Goal: Transaction & Acquisition: Obtain resource

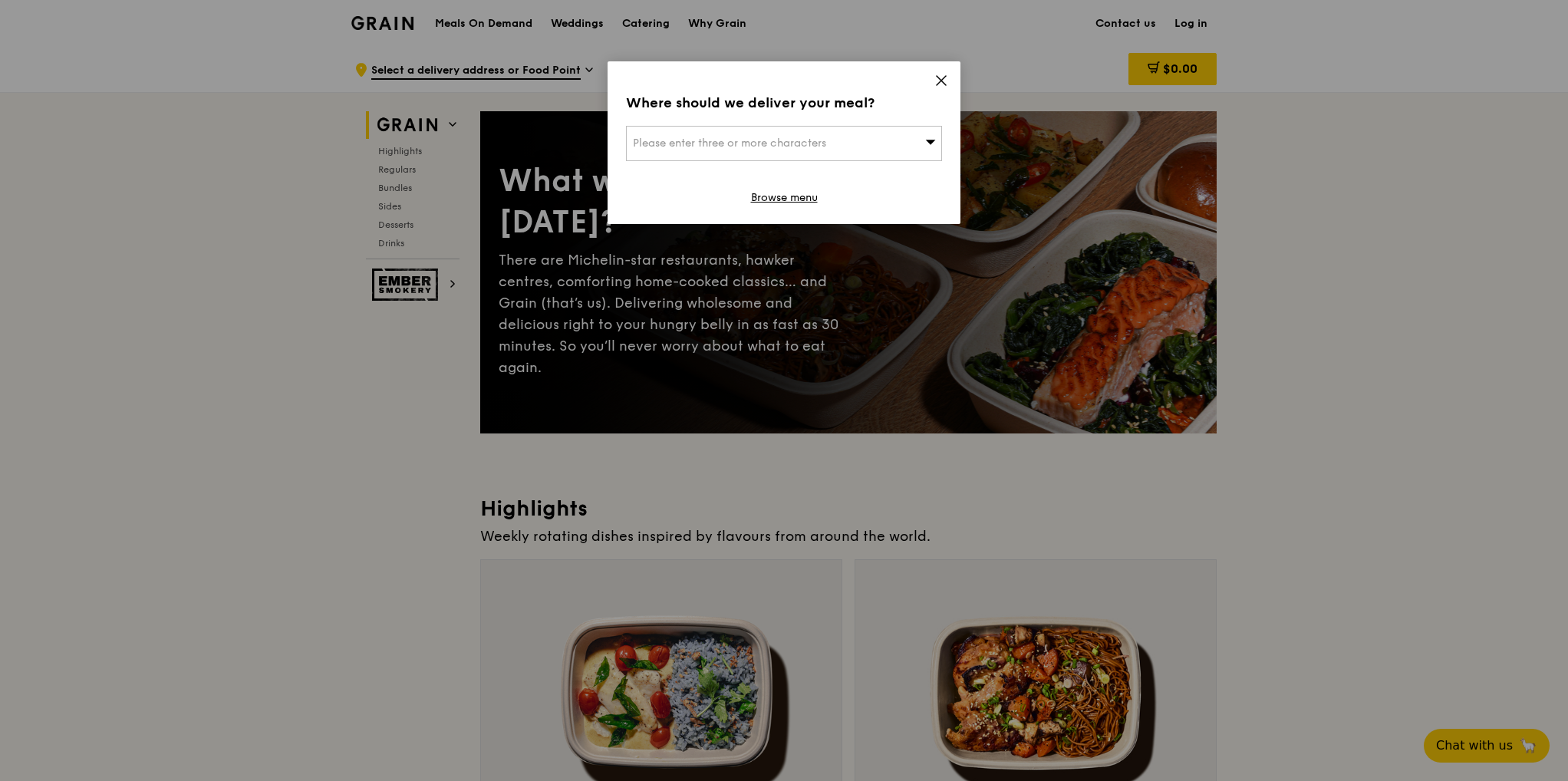
click at [873, 139] on div "Please enter three or more characters" at bounding box center [784, 144] width 316 height 35
click at [827, 144] on input "search" at bounding box center [784, 144] width 315 height 34
type input "https://www.oldchangkeecatering.com/bento-meal"
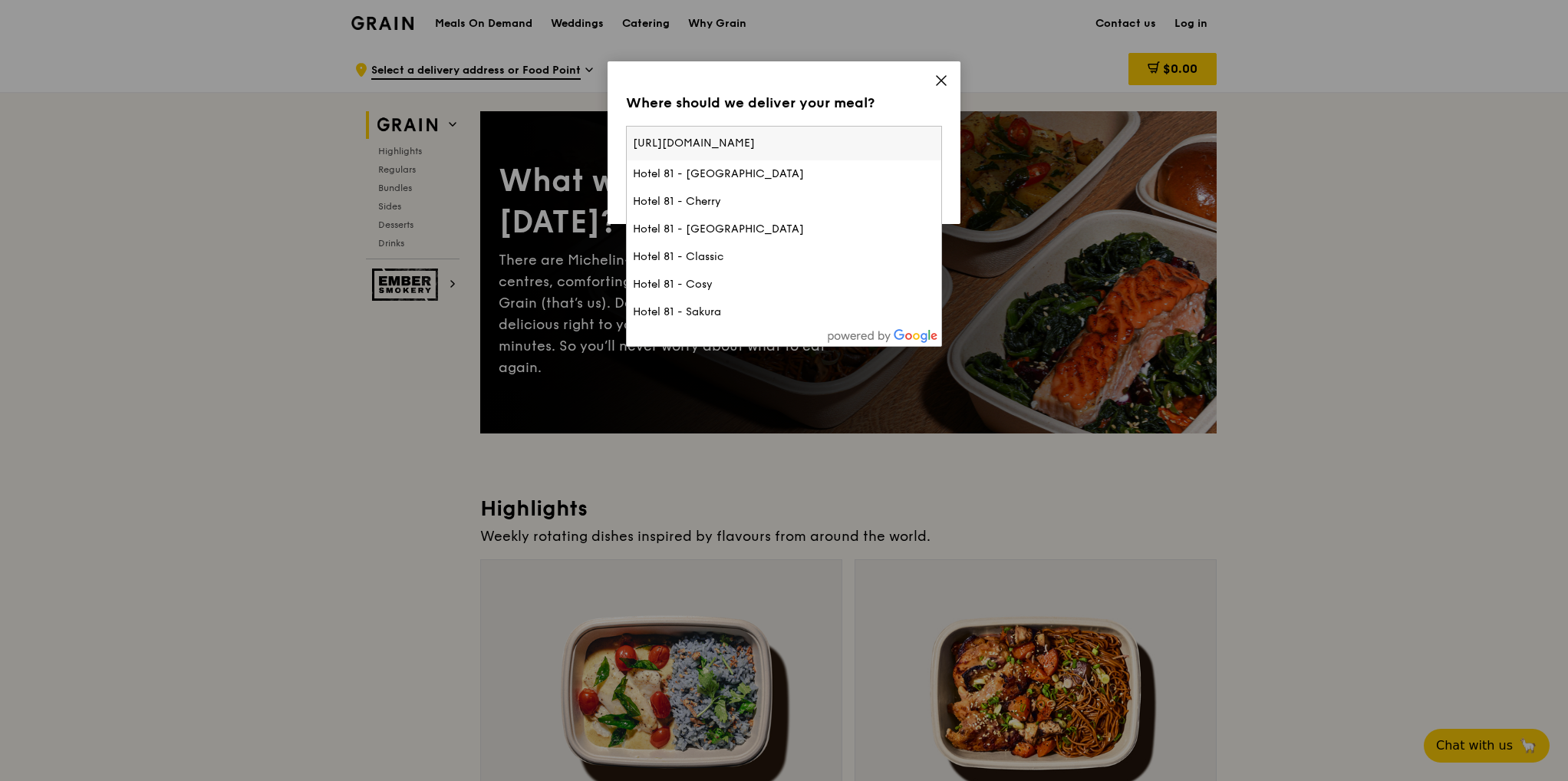
drag, startPoint x: 912, startPoint y: 141, endPoint x: 571, endPoint y: 125, distance: 341.4
click at [571, 125] on div "Where should we deliver your meal? Please enter three or more characters https:…" at bounding box center [784, 390] width 1568 height 781
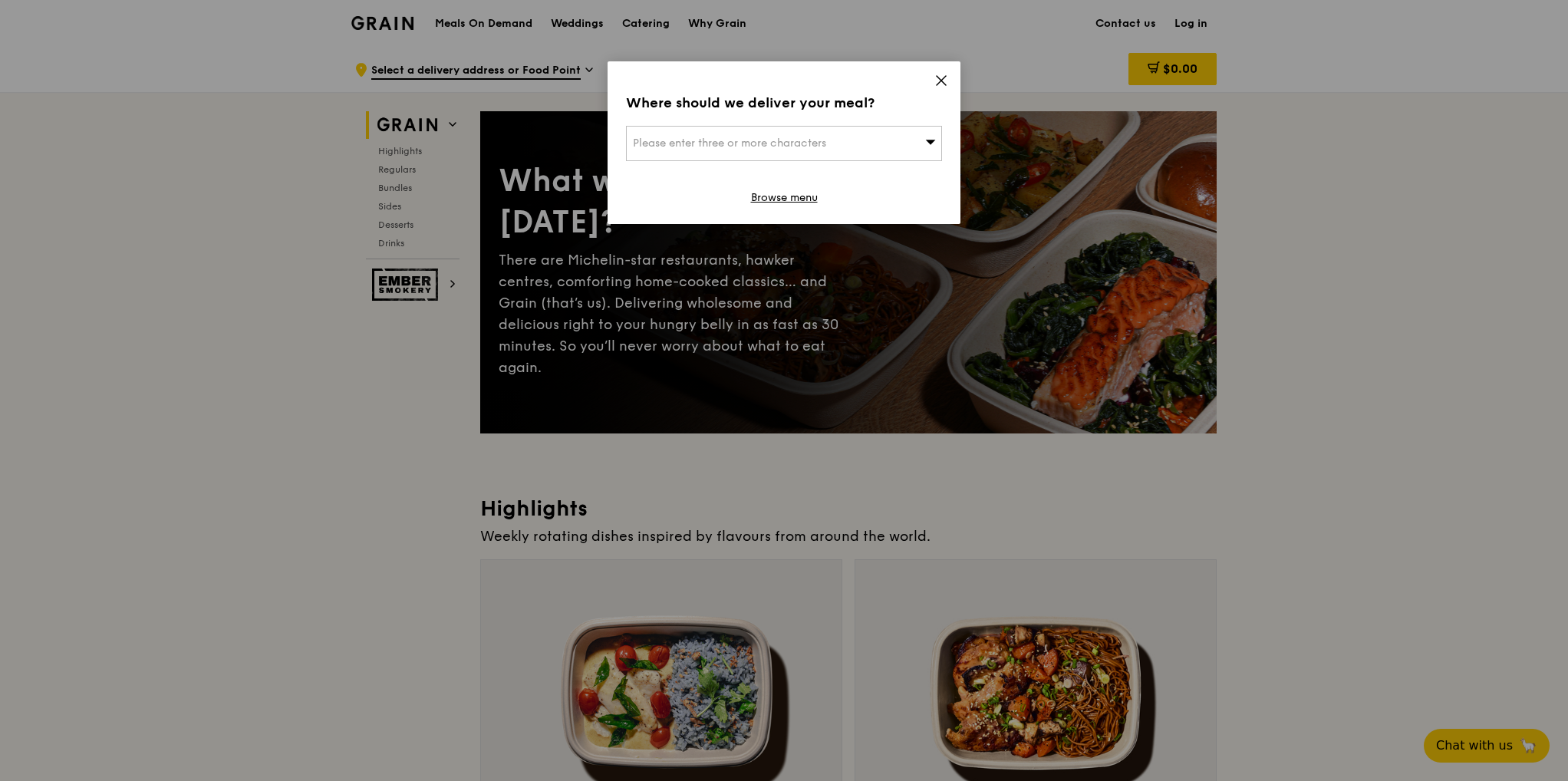
click at [672, 133] on div "Please enter three or more characters" at bounding box center [784, 144] width 316 height 35
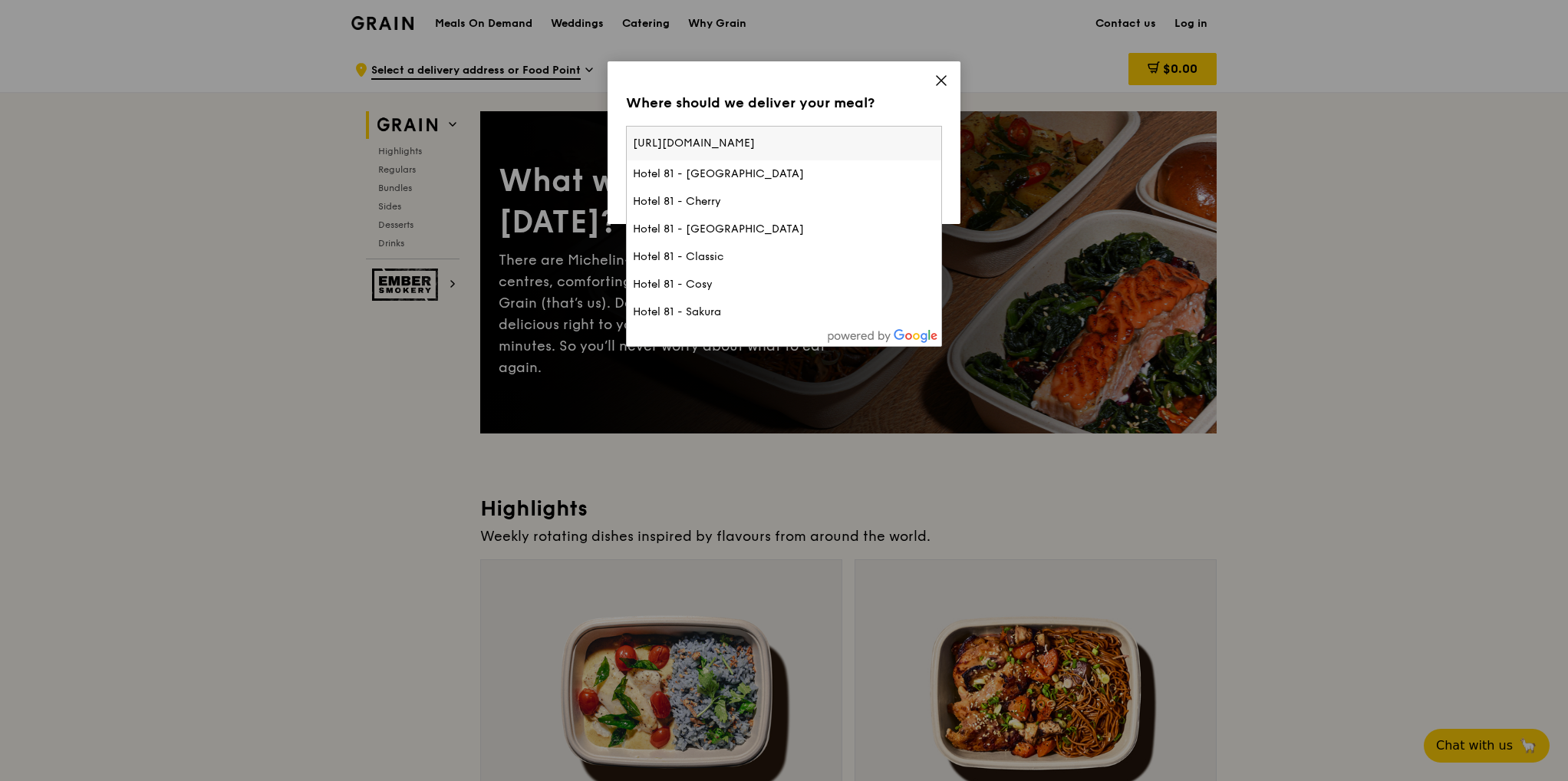
type input "https://www.oldchangkeecatering.com/bento-mealSands Expo and Convention Centre"
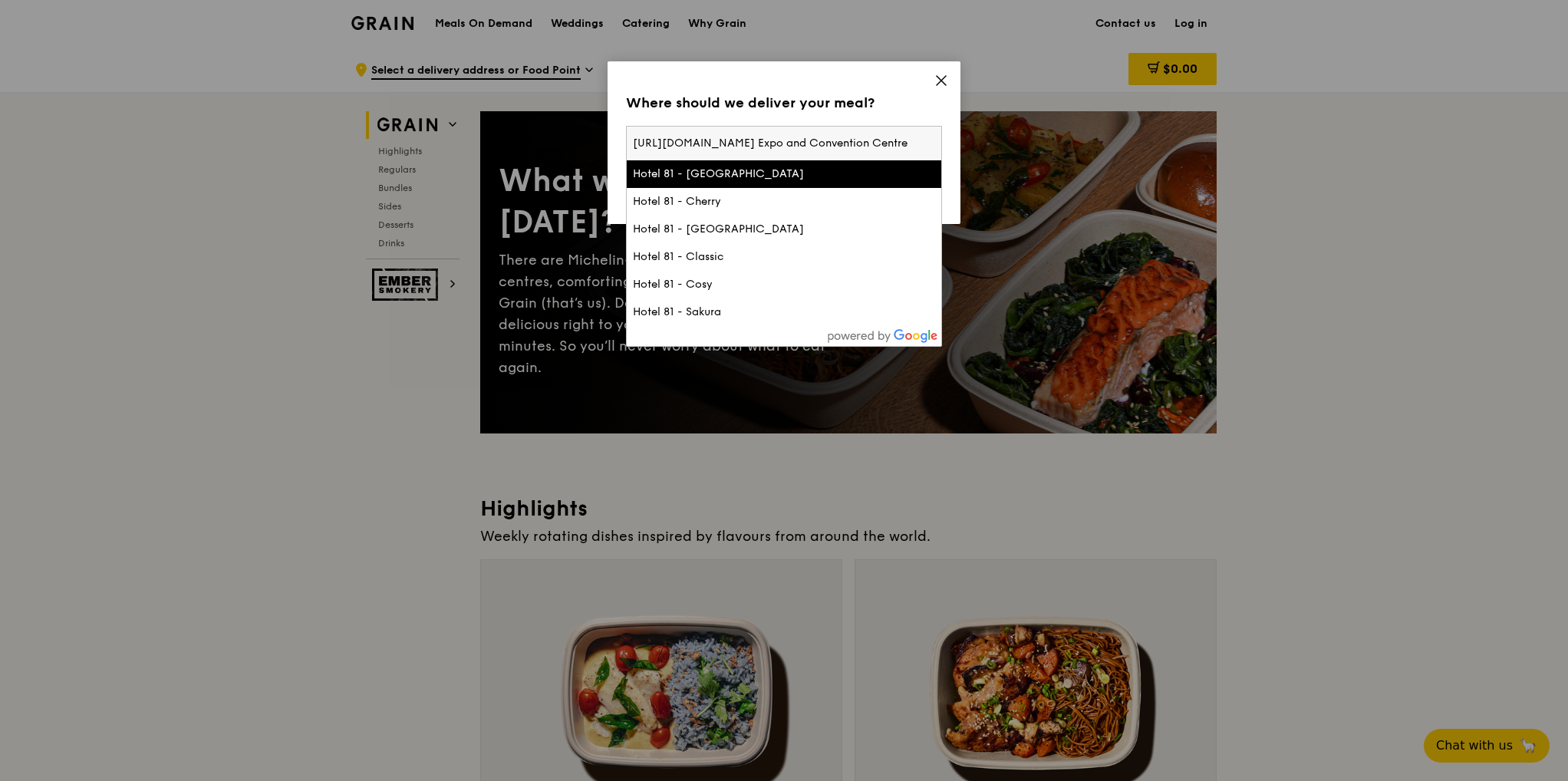
click at [682, 128] on input "https://www.oldchangkeecatering.com/bento-mealSands Expo and Convention Centre" at bounding box center [784, 144] width 315 height 34
drag, startPoint x: 750, startPoint y: 141, endPoint x: 556, endPoint y: 141, distance: 194.0
click at [556, 141] on div "Where should we deliver your meal? Please enter three or more characters https:…" at bounding box center [784, 390] width 1568 height 781
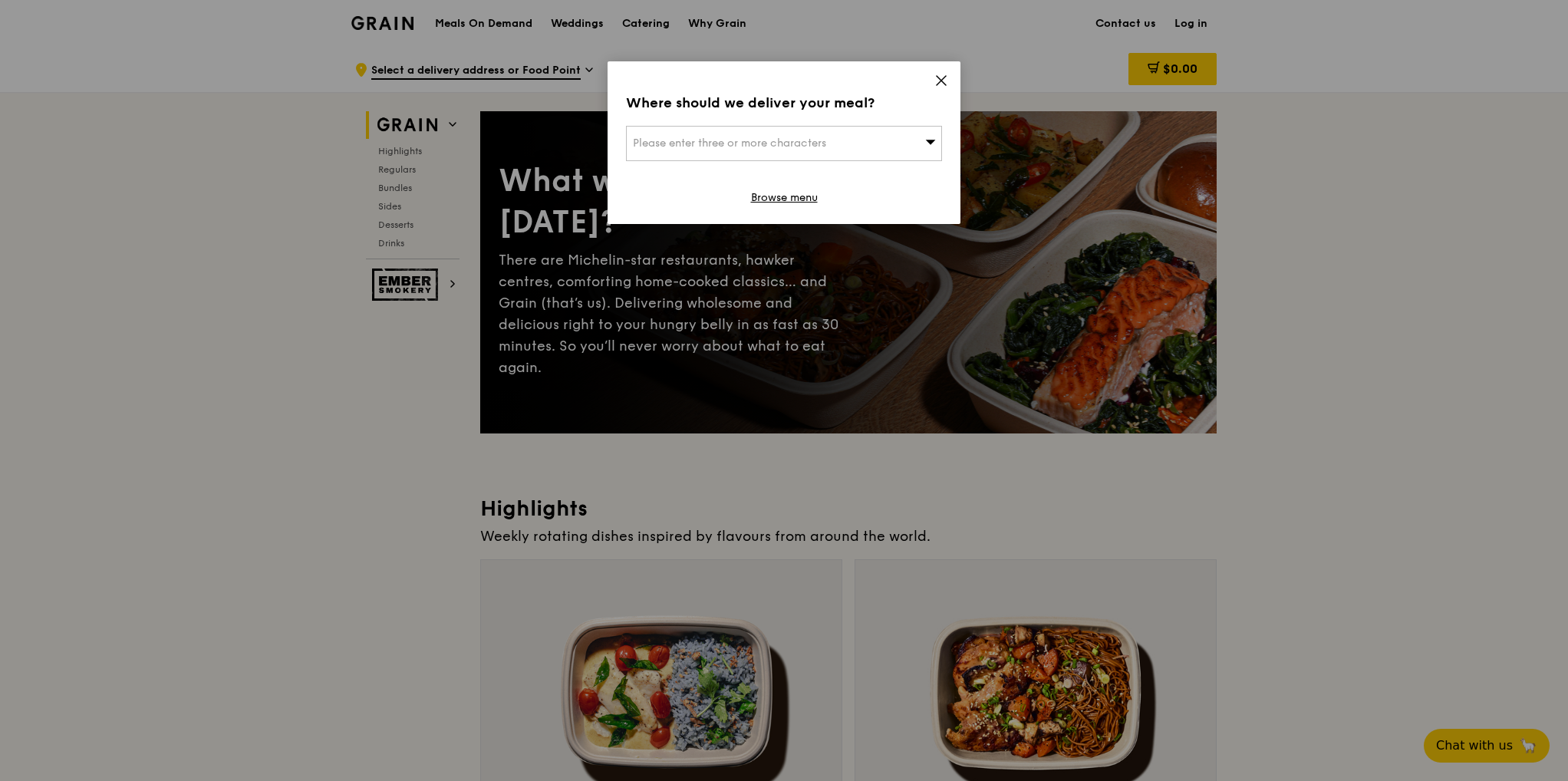
click at [769, 148] on span "Please enter three or more characters" at bounding box center [730, 143] width 193 height 13
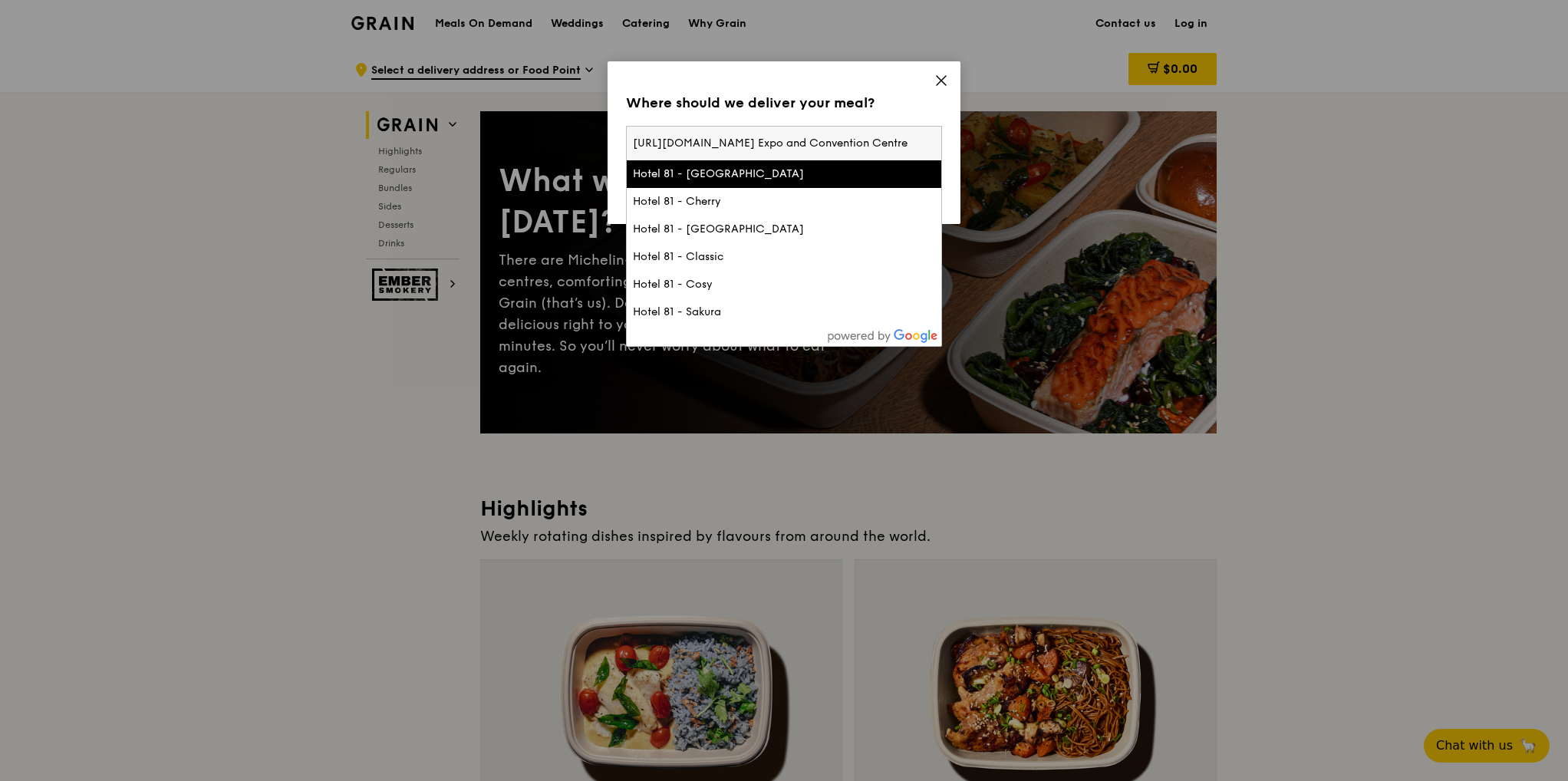
scroll to position [0, 165]
type input "https://www.oldchangkeecatering.com/bento-mealSands Expo and Convention Cent"
drag, startPoint x: 936, startPoint y: 142, endPoint x: 632, endPoint y: 125, distance: 304.5
click at [632, 126] on div "https://www.oldchangkeecatering.com/bento-mealSands Expo and Convention Cent Ho…" at bounding box center [784, 236] width 316 height 221
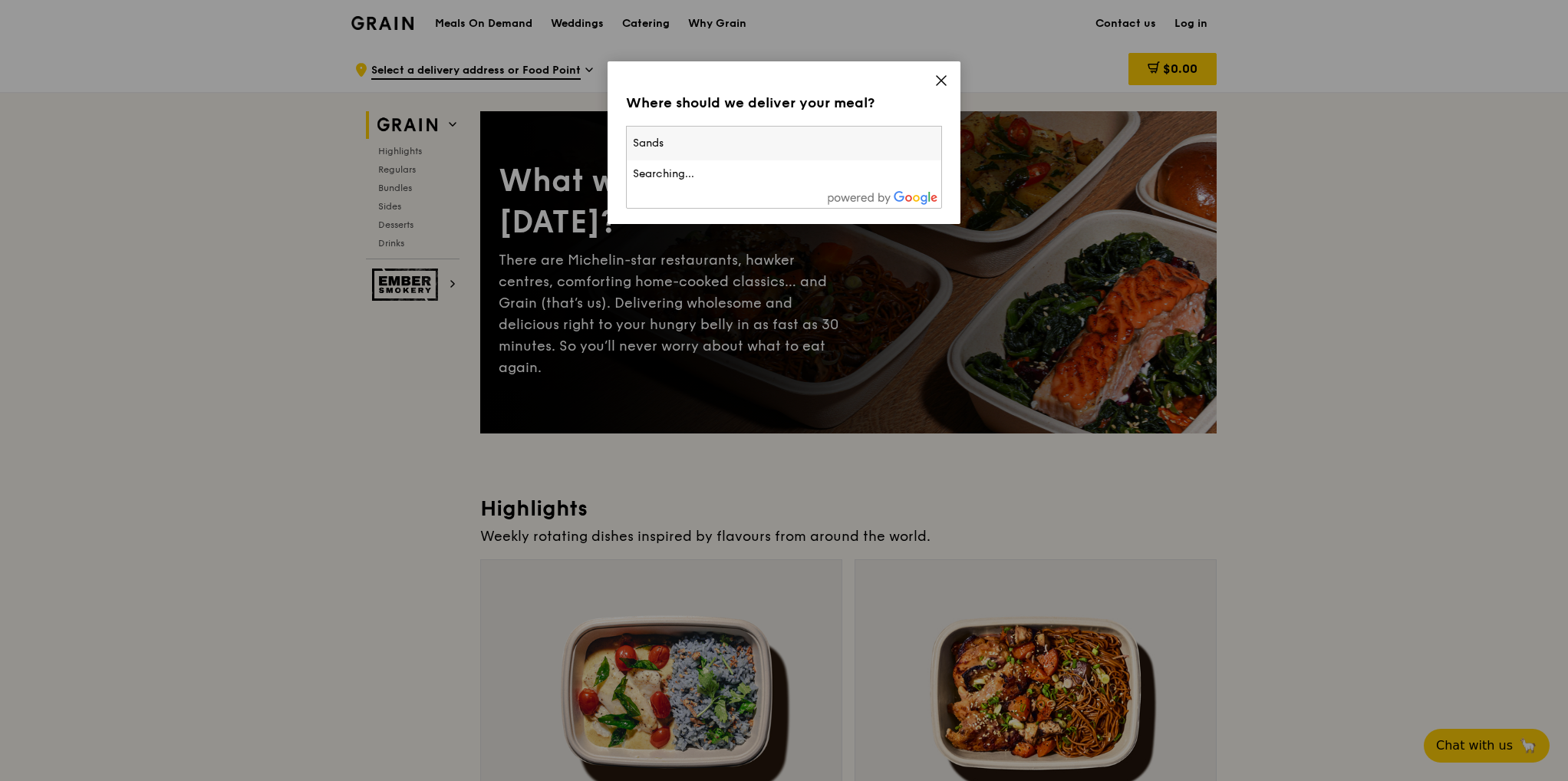
type input "Sands"
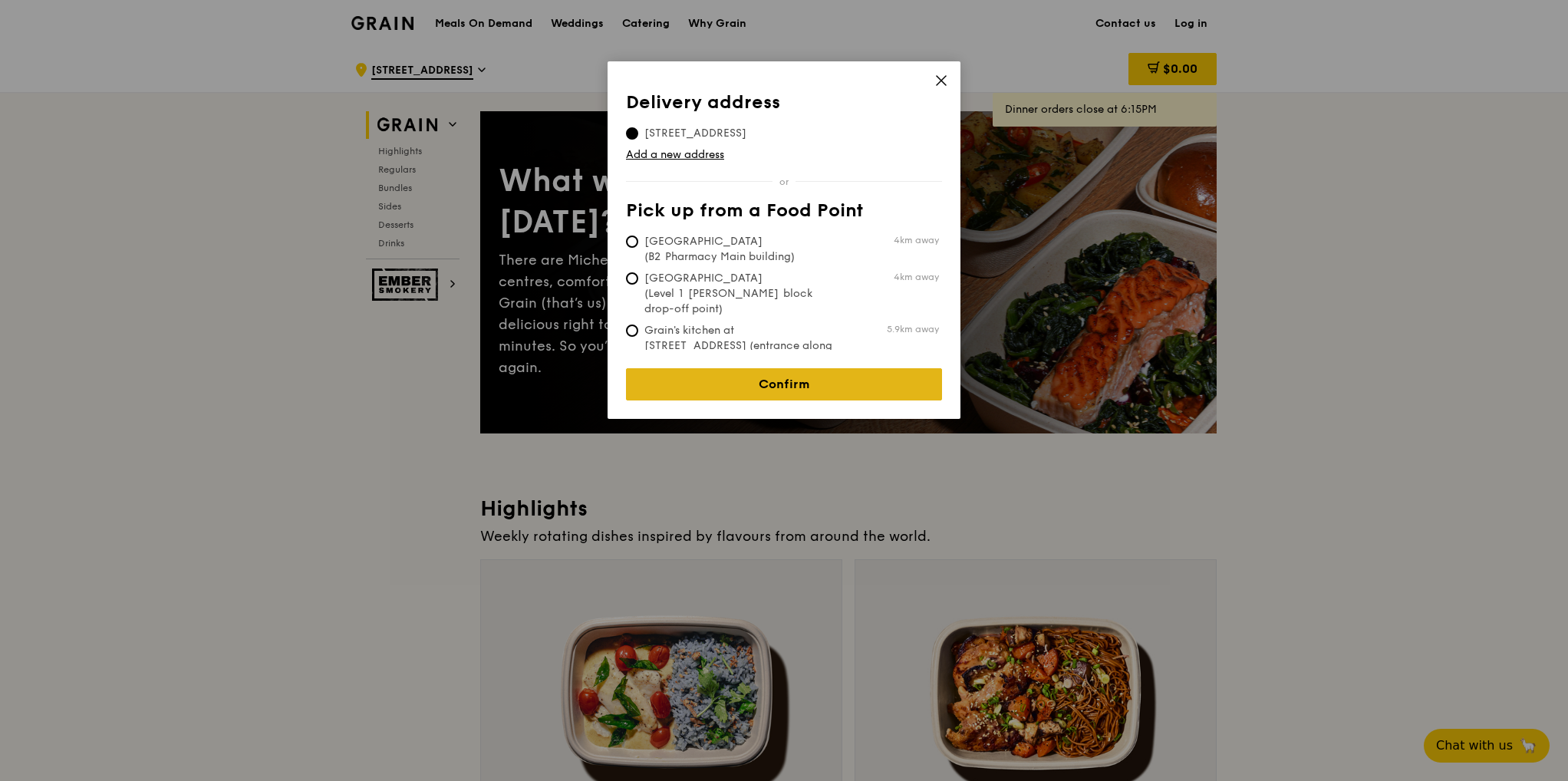
click at [802, 368] on link "Confirm" at bounding box center [784, 384] width 316 height 32
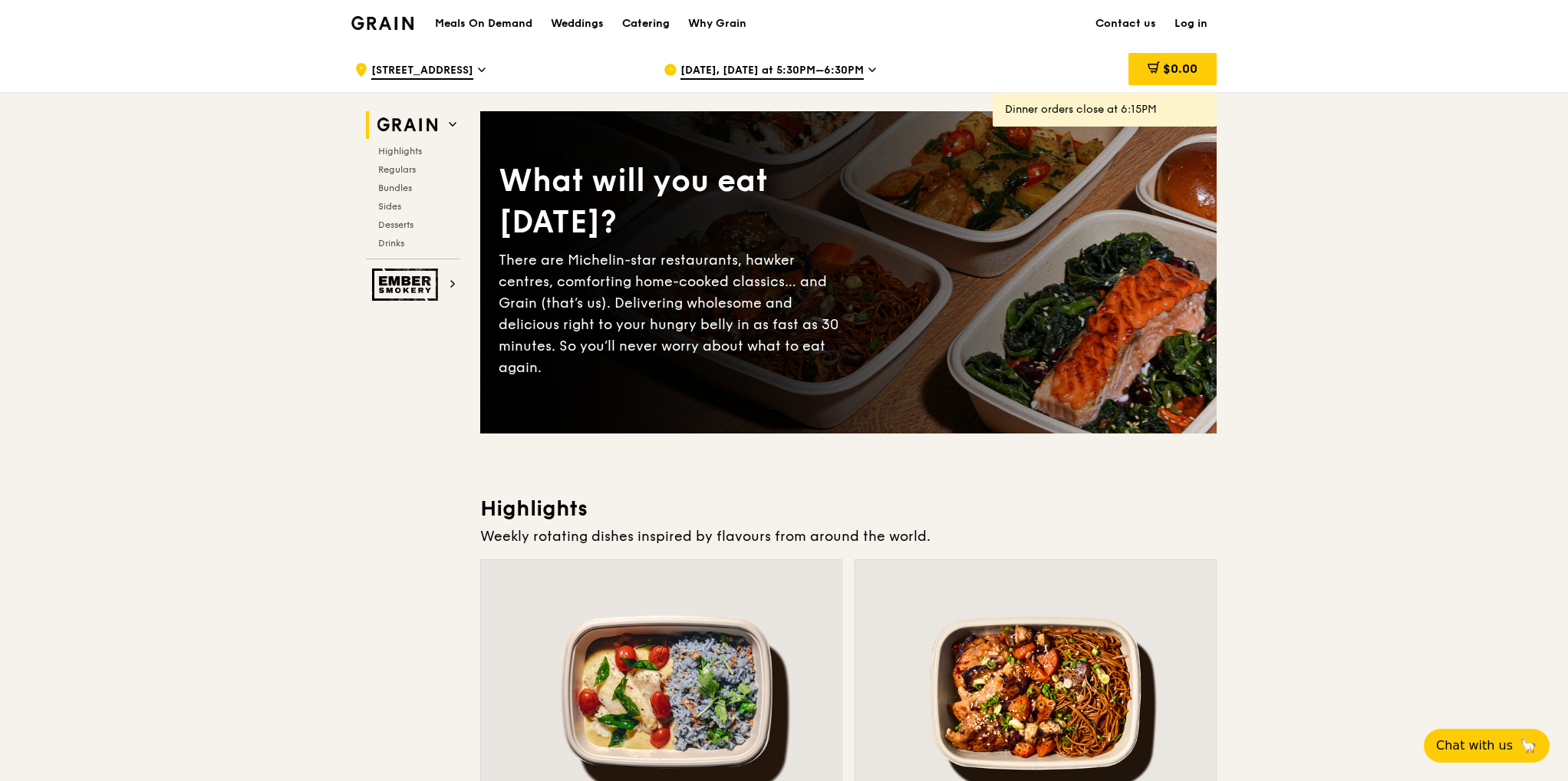
click at [659, 26] on div "Catering" at bounding box center [646, 24] width 48 height 46
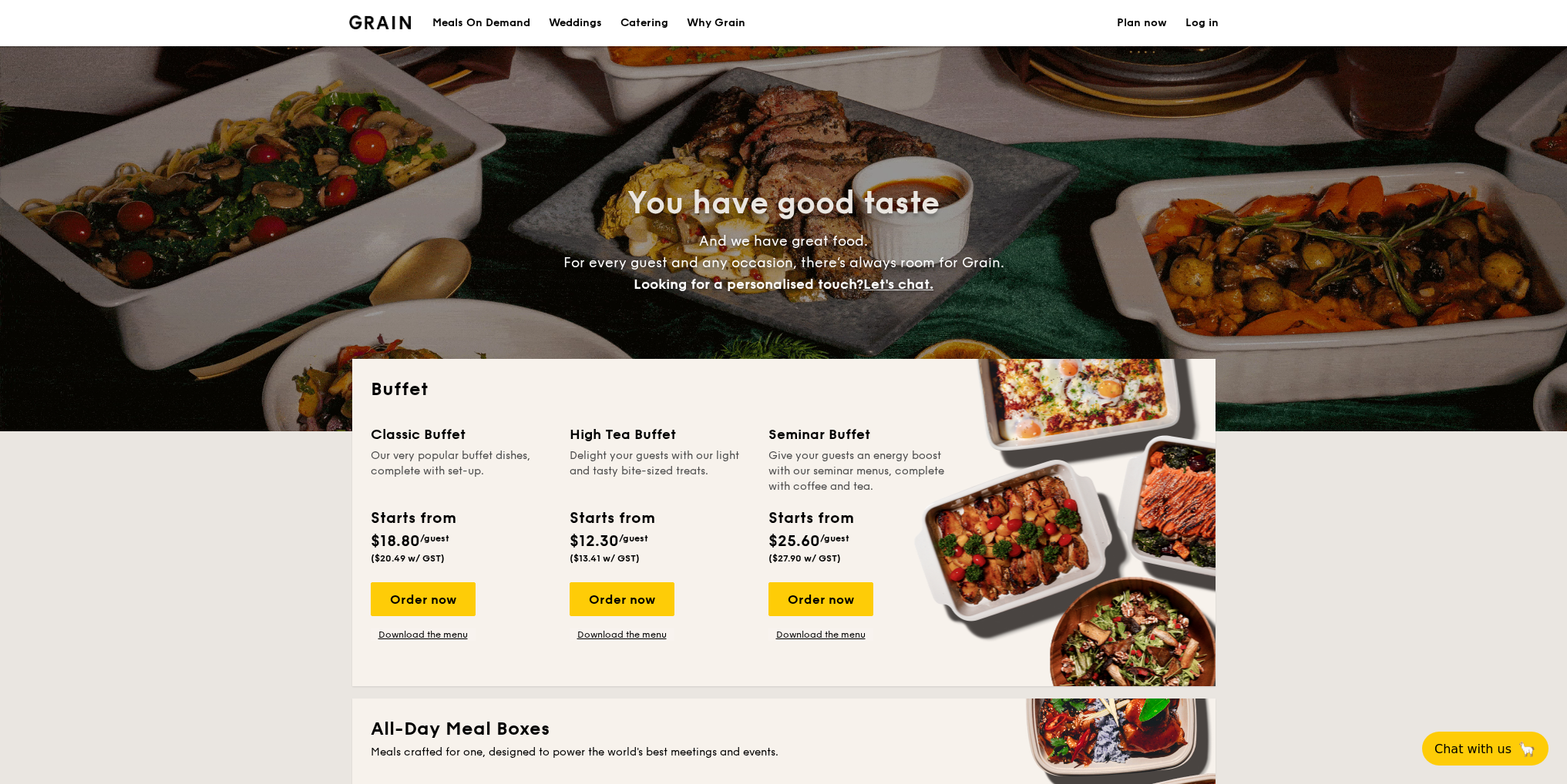
select select
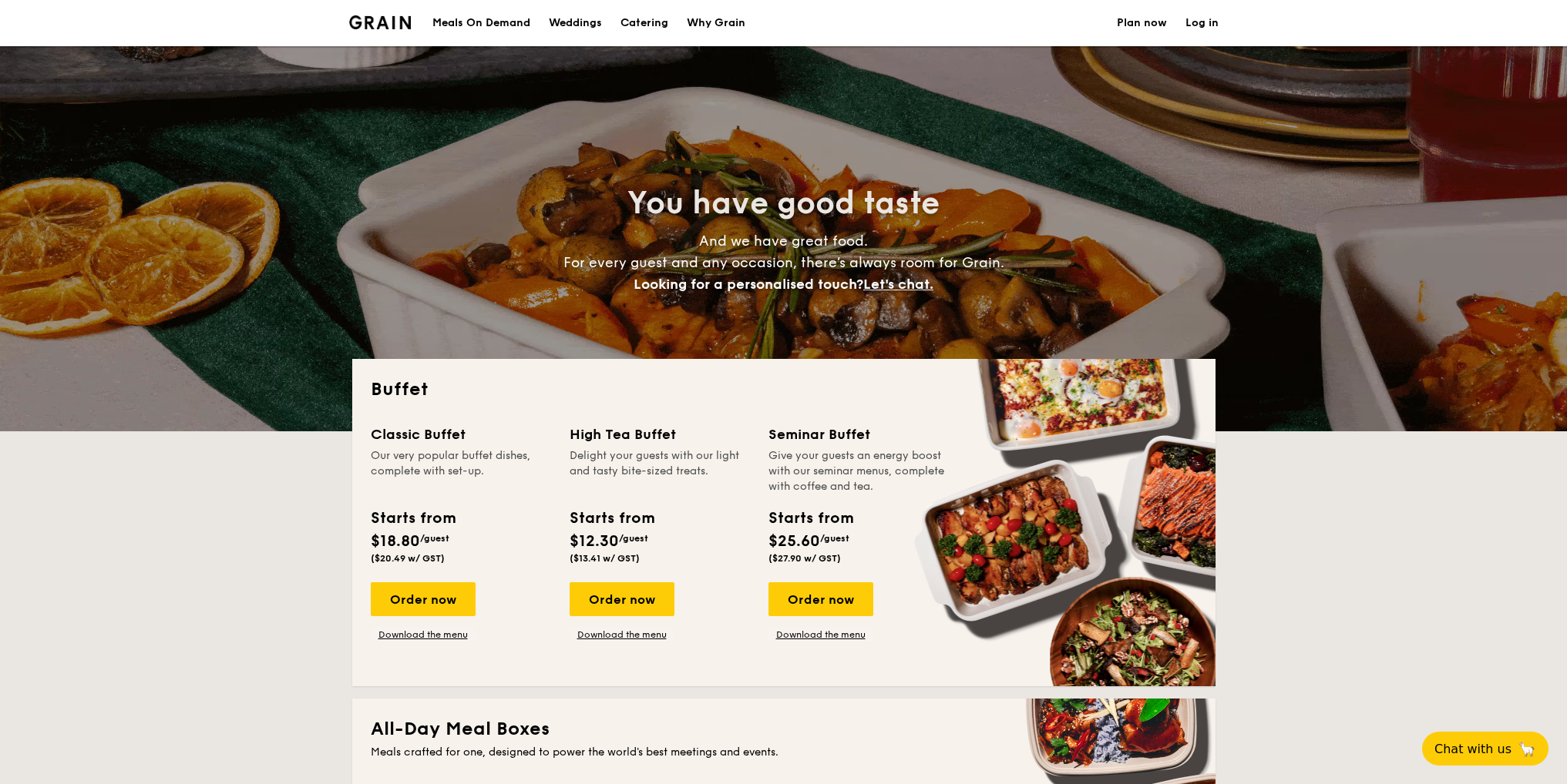
click at [437, 14] on div "Meals On Demand" at bounding box center [481, 23] width 98 height 46
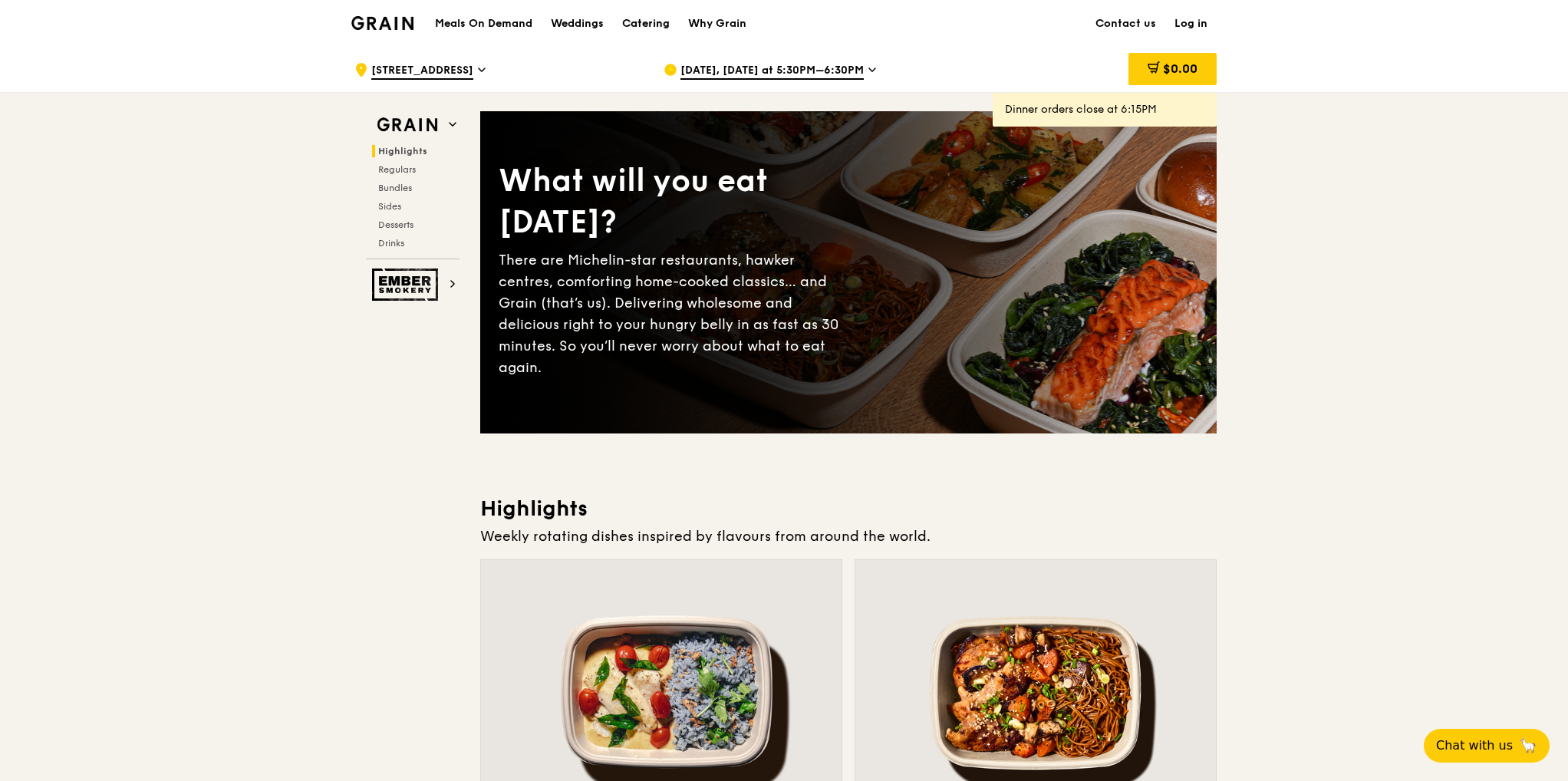
click at [661, 19] on div "Catering" at bounding box center [646, 24] width 48 height 46
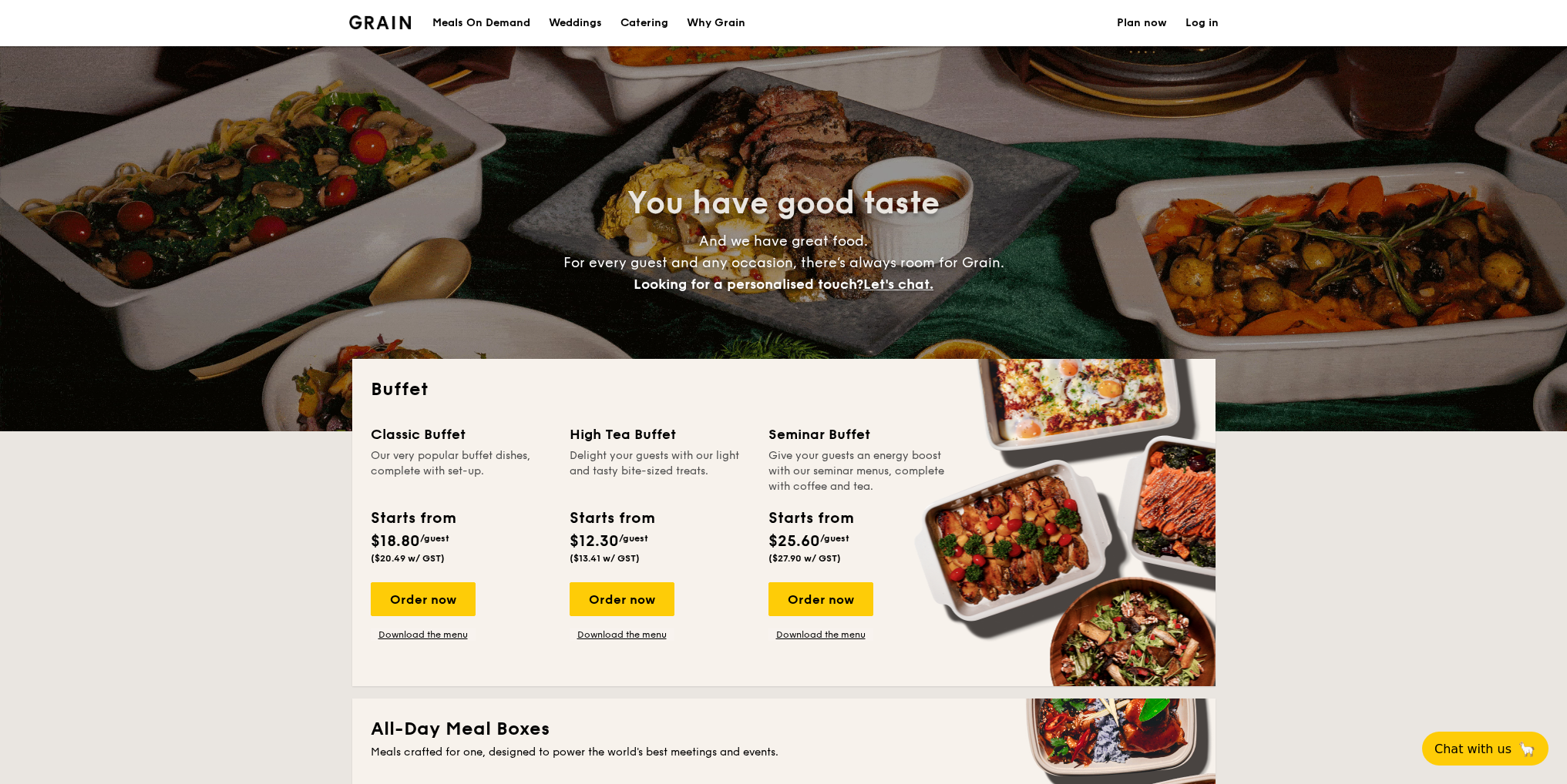
select select
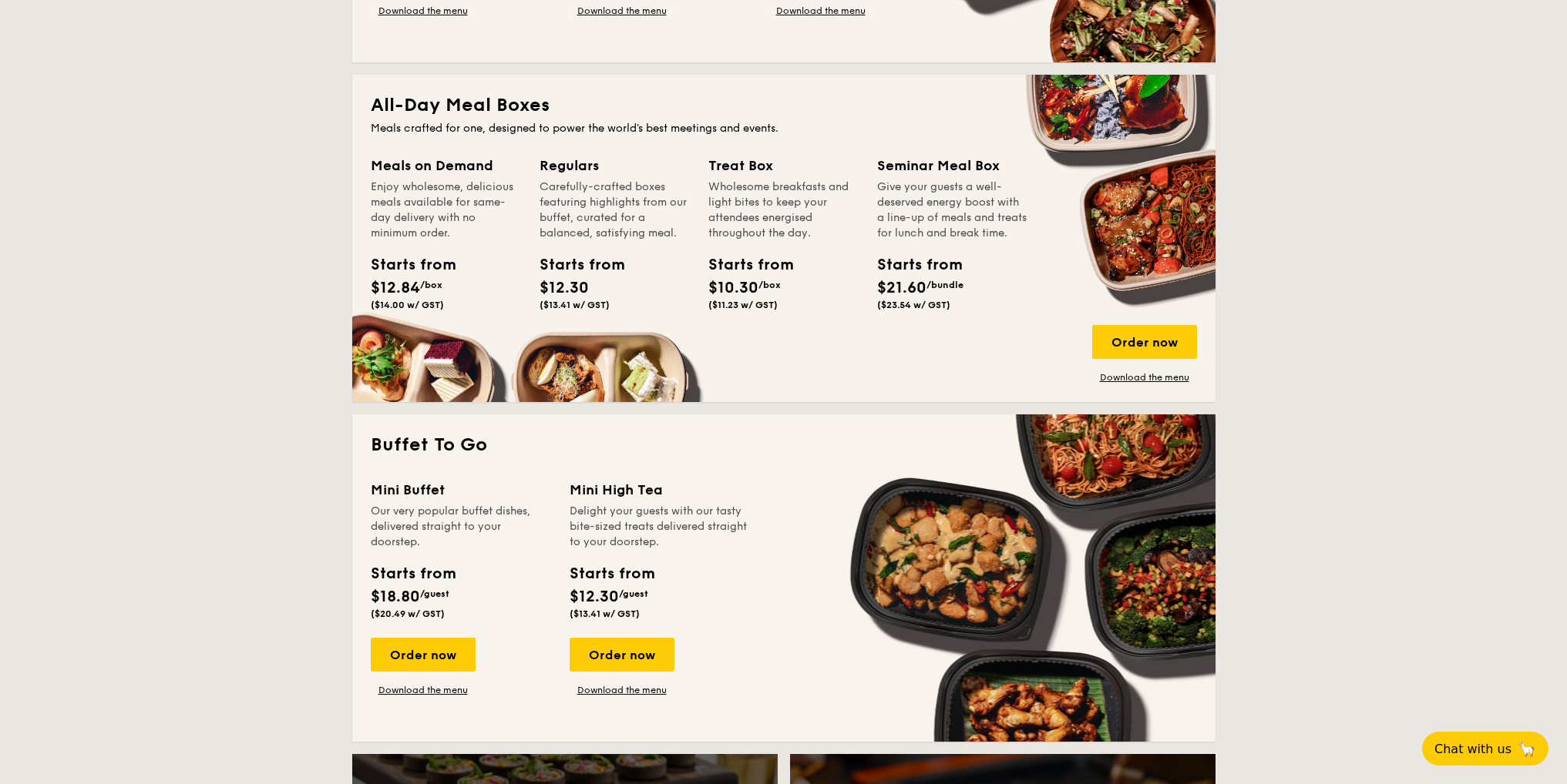
scroll to position [540, 0]
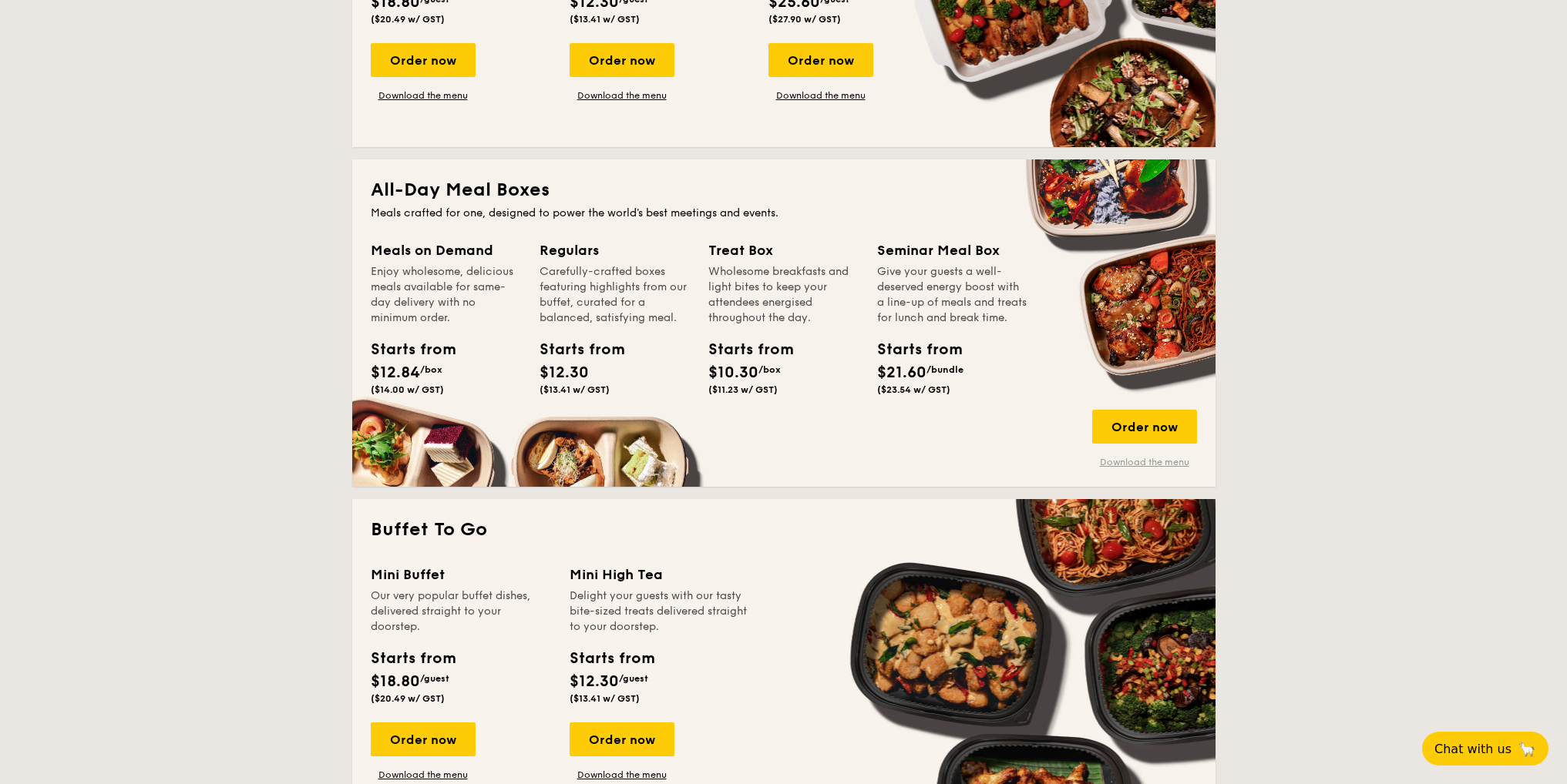
click at [1116, 459] on link "Download the menu" at bounding box center [1144, 462] width 105 height 12
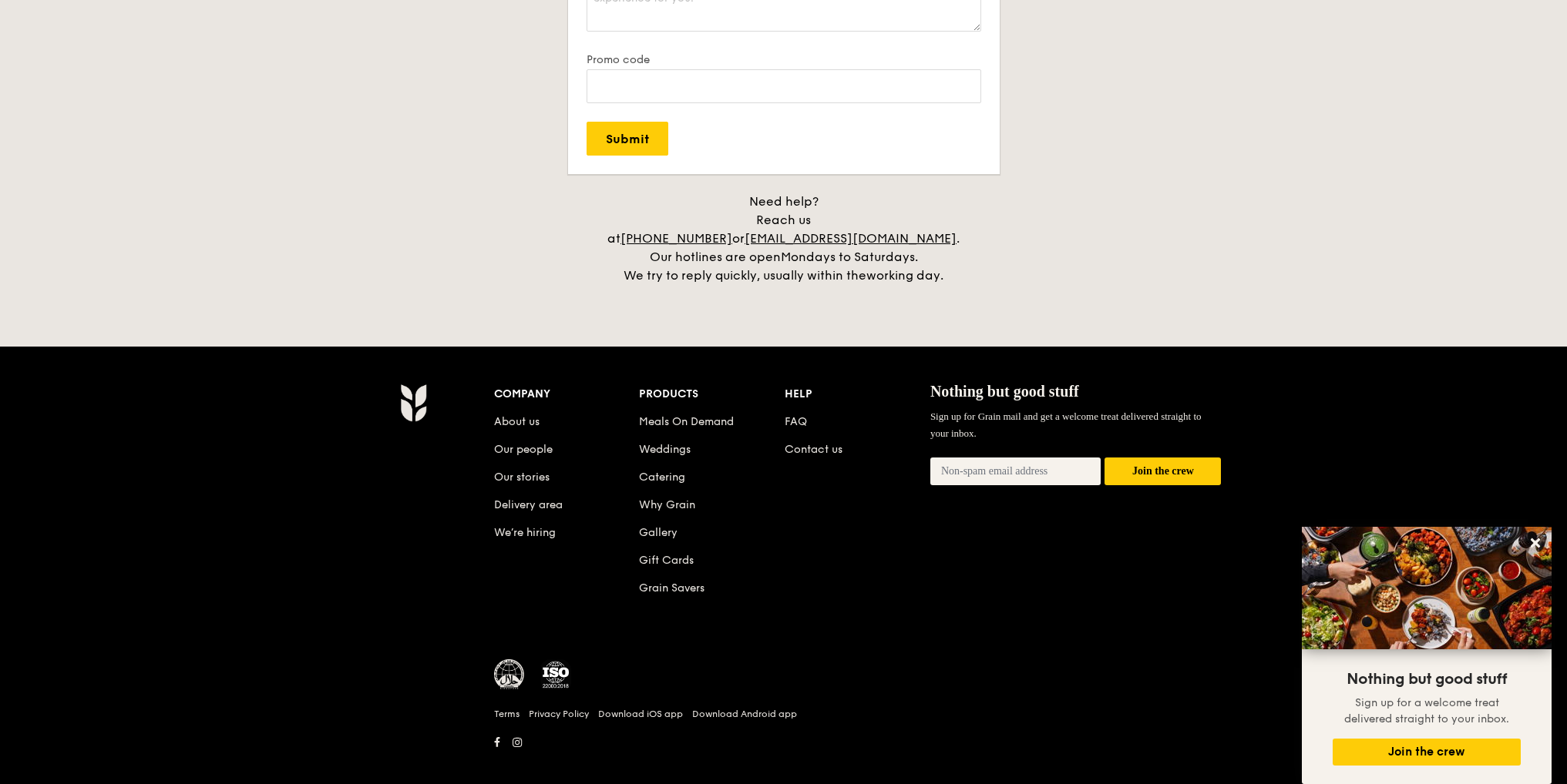
scroll to position [609, 0]
